Goal: Navigation & Orientation: Find specific page/section

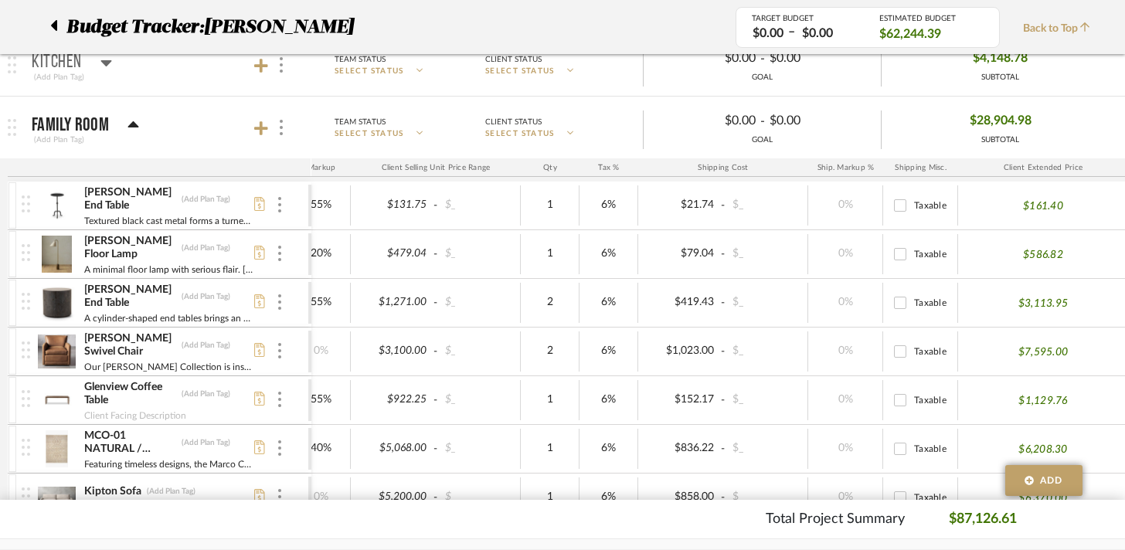
scroll to position [335, 0]
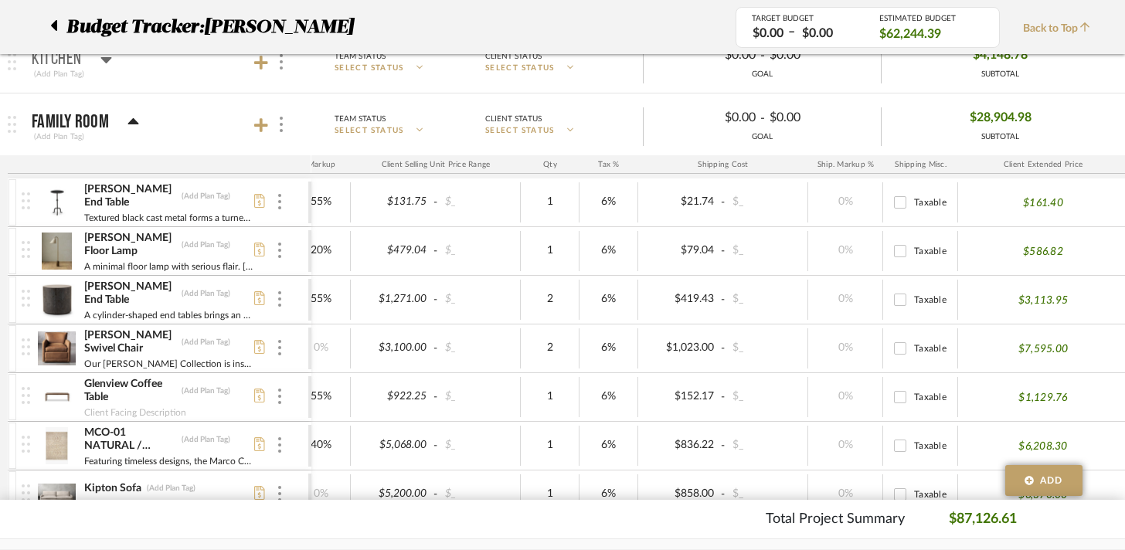
click at [131, 125] on icon at bounding box center [133, 122] width 12 height 19
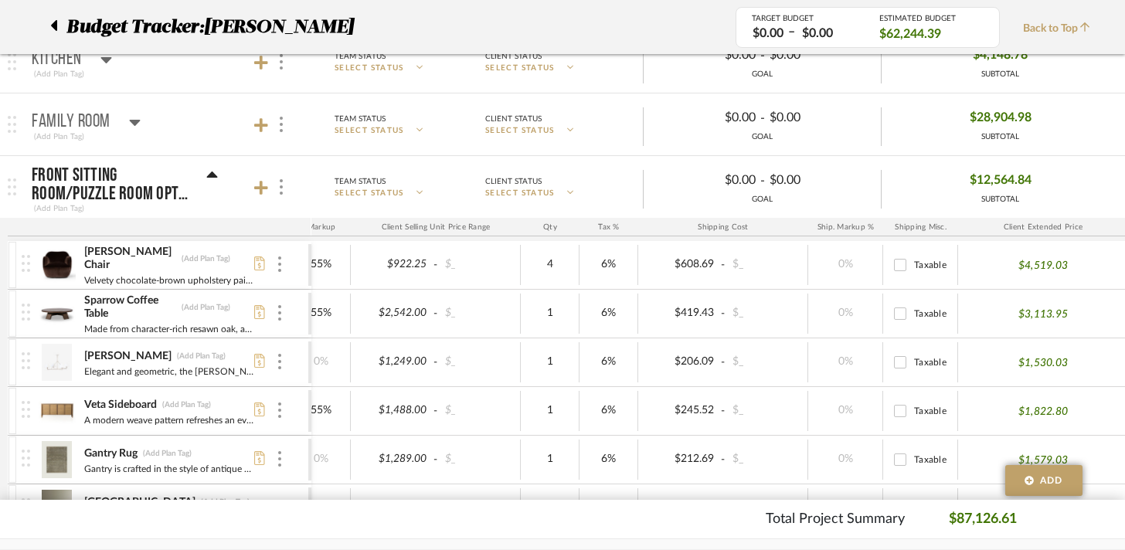
click at [212, 176] on icon at bounding box center [212, 175] width 11 height 6
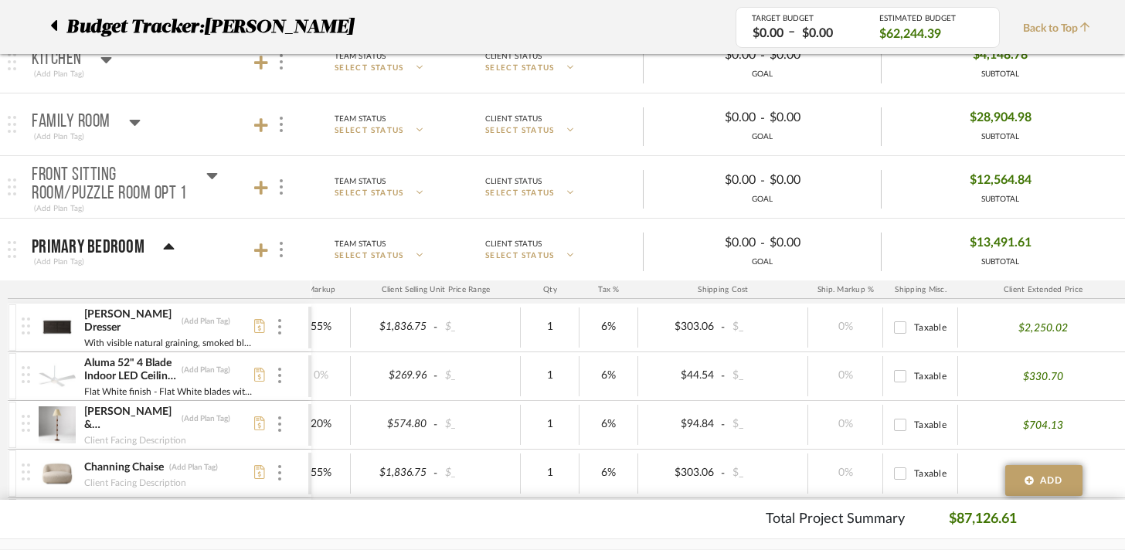
click at [138, 120] on icon at bounding box center [134, 123] width 11 height 6
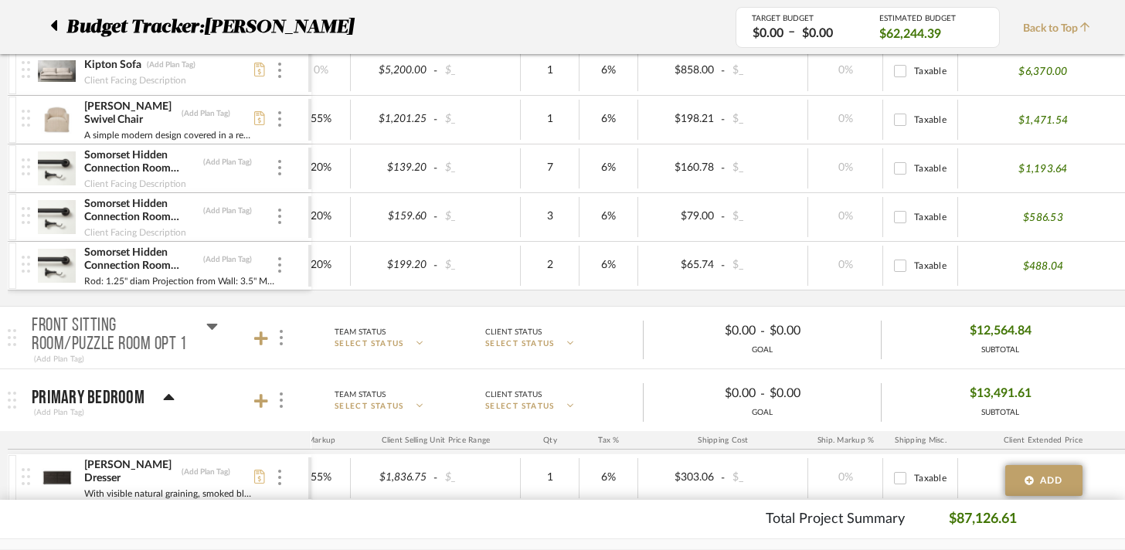
scroll to position [761, 0]
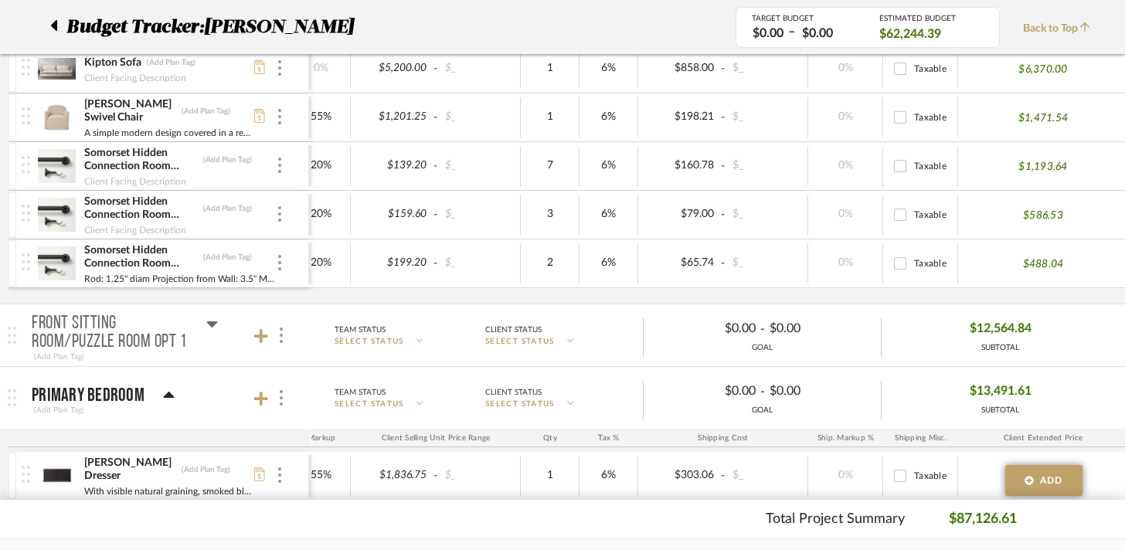
click at [193, 19] on span "Budget Tracker:" at bounding box center [135, 27] width 138 height 28
click at [178, 28] on span "Budget Tracker:" at bounding box center [135, 27] width 138 height 28
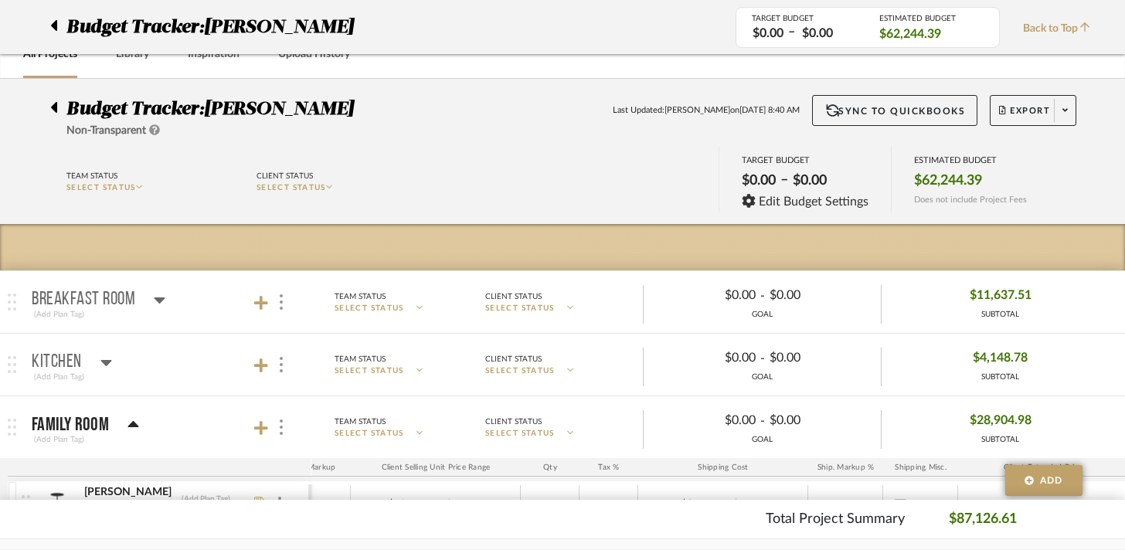
scroll to position [0, 0]
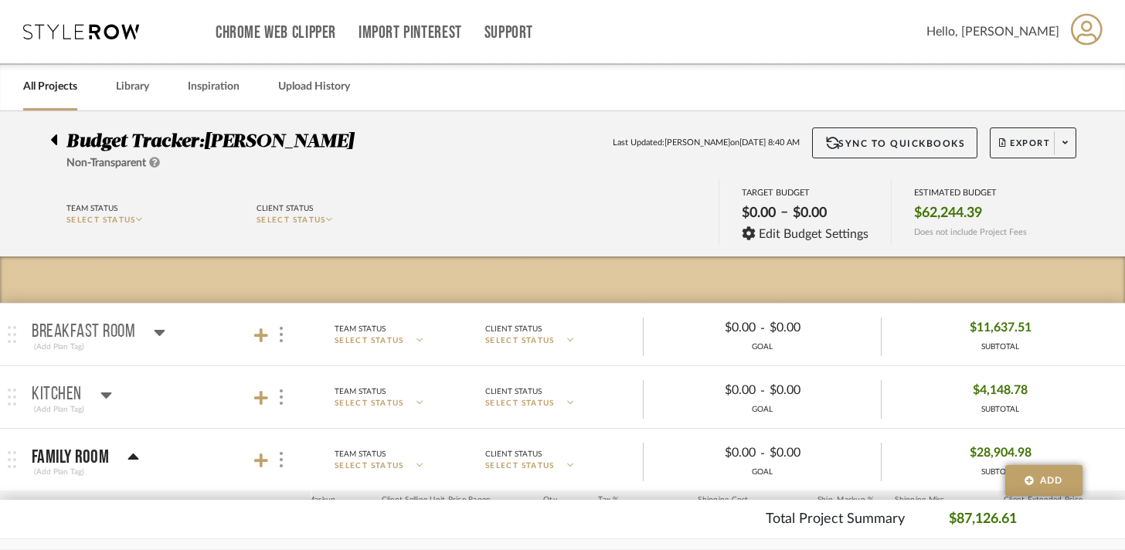
click at [97, 36] on icon at bounding box center [81, 31] width 116 height 15
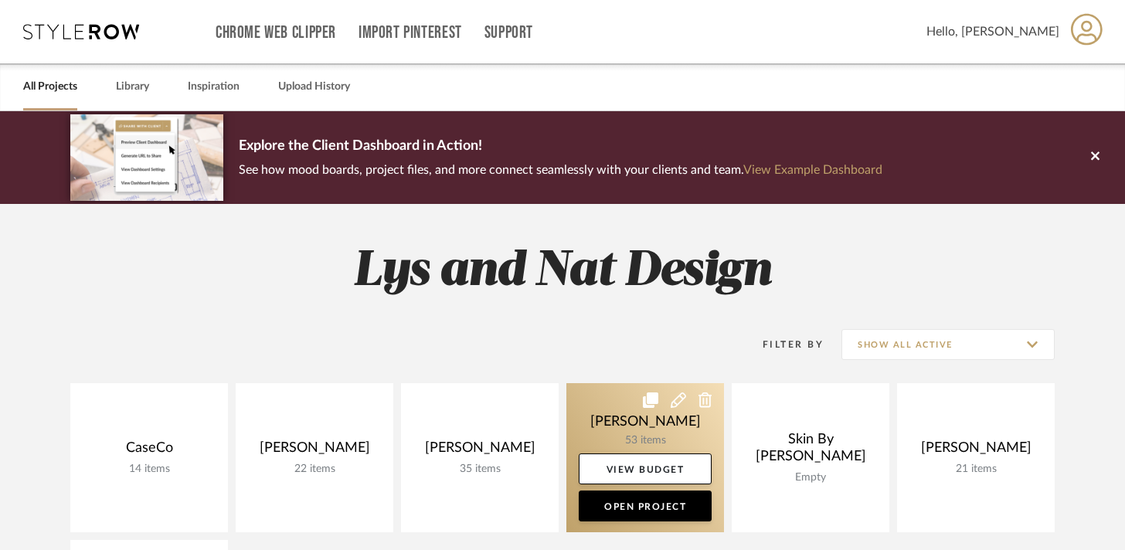
click at [616, 415] on link at bounding box center [645, 457] width 158 height 149
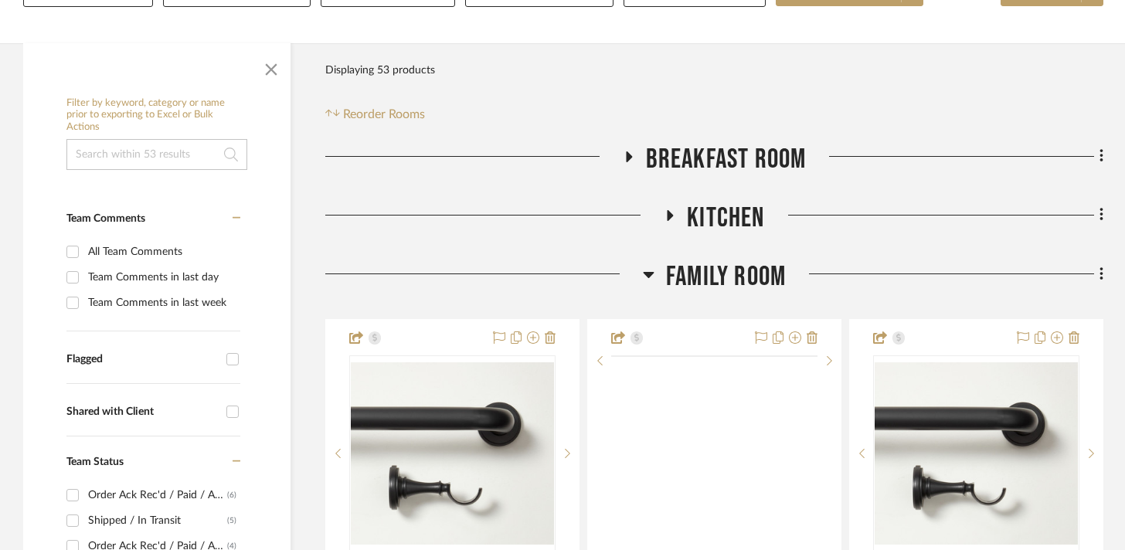
scroll to position [250, 0]
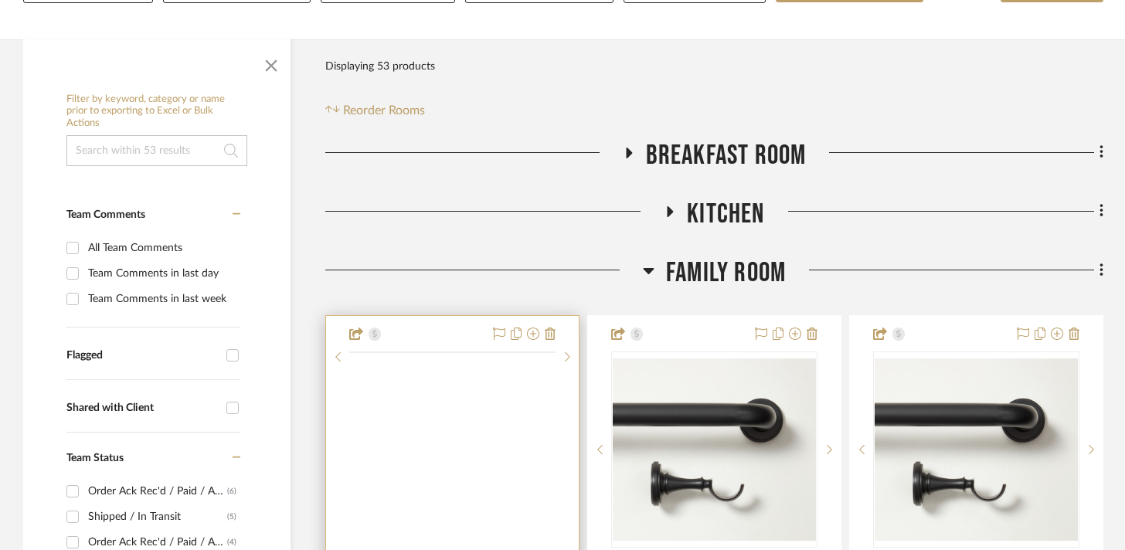
click at [0, 0] on img at bounding box center [0, 0] width 0 height 0
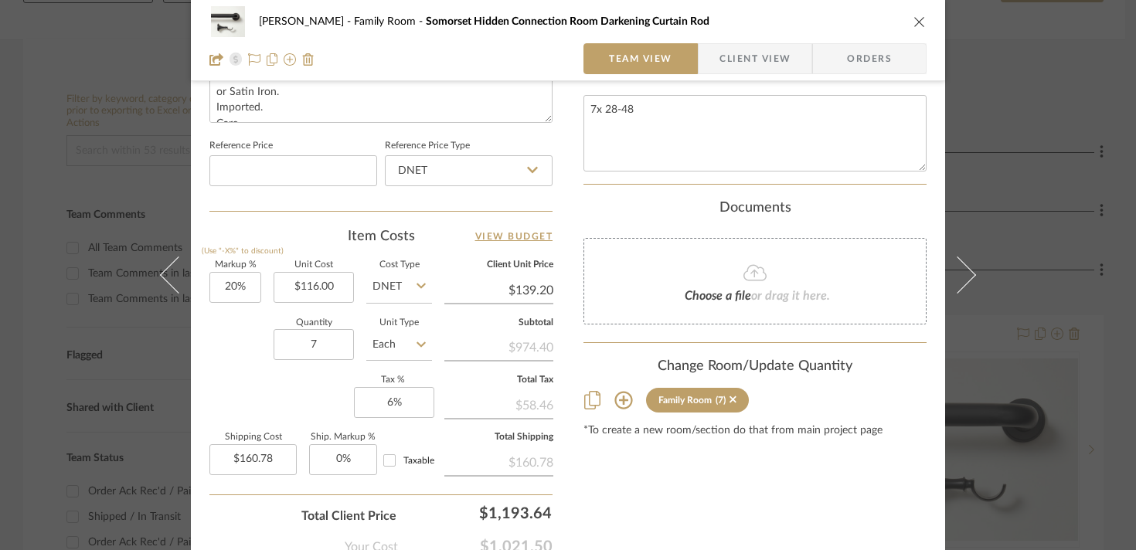
scroll to position [885, 0]
